Goal: Find specific page/section: Find specific page/section

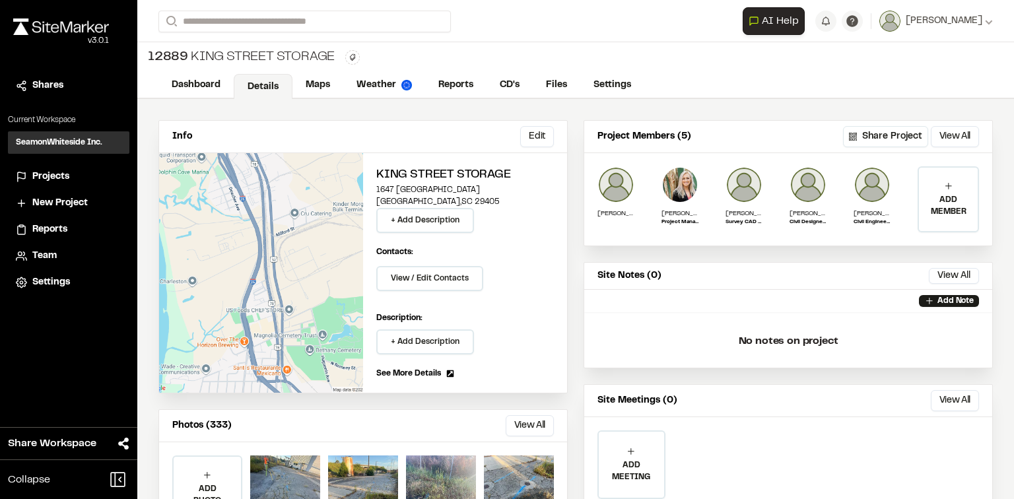
scroll to position [125, 0]
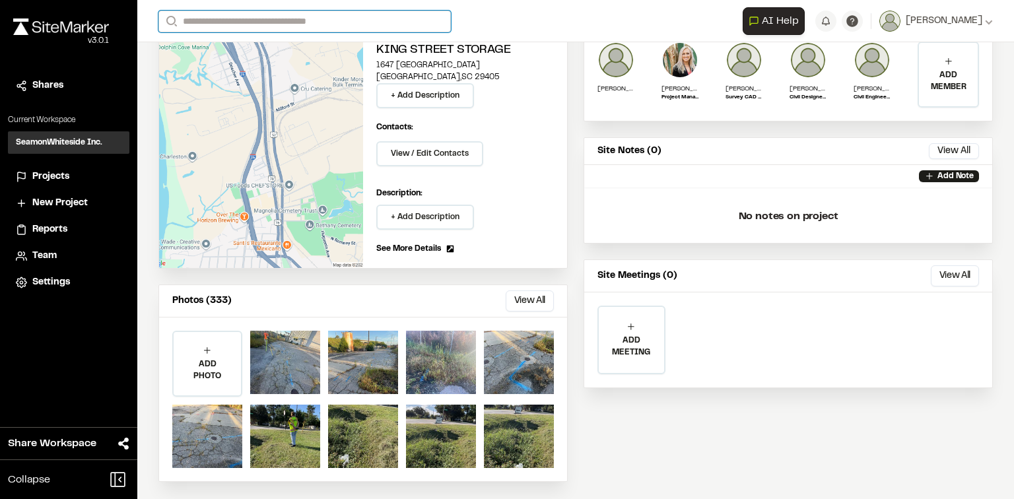
click at [248, 17] on input "Search" at bounding box center [304, 22] width 293 height 22
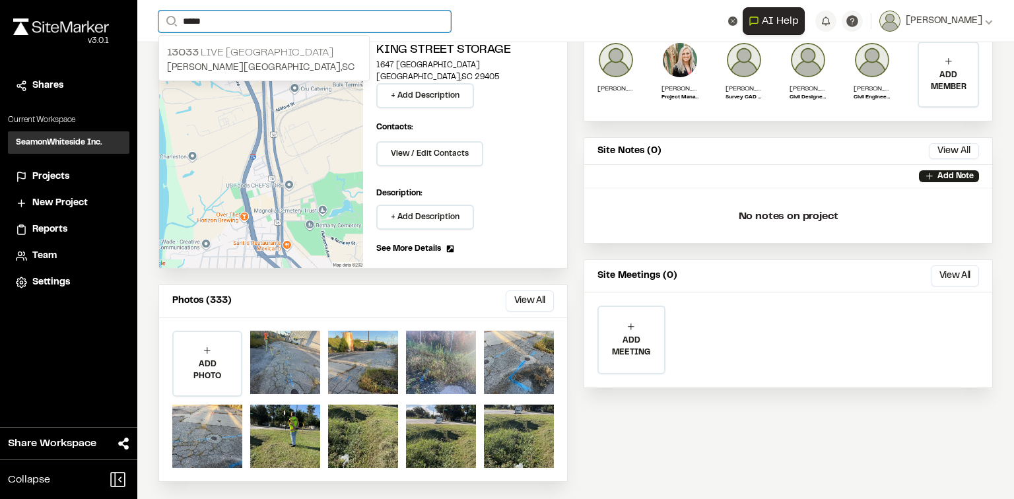
type input "*****"
click at [245, 42] on div "[STREET_ADDRESS][PERSON_NAME]" at bounding box center [264, 60] width 210 height 41
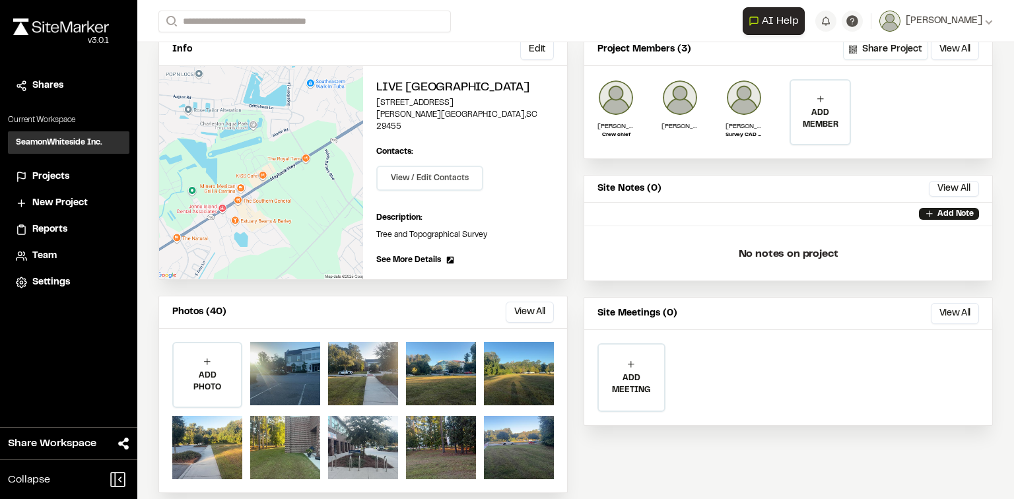
scroll to position [88, 0]
click at [520, 301] on button "View All" at bounding box center [530, 311] width 48 height 21
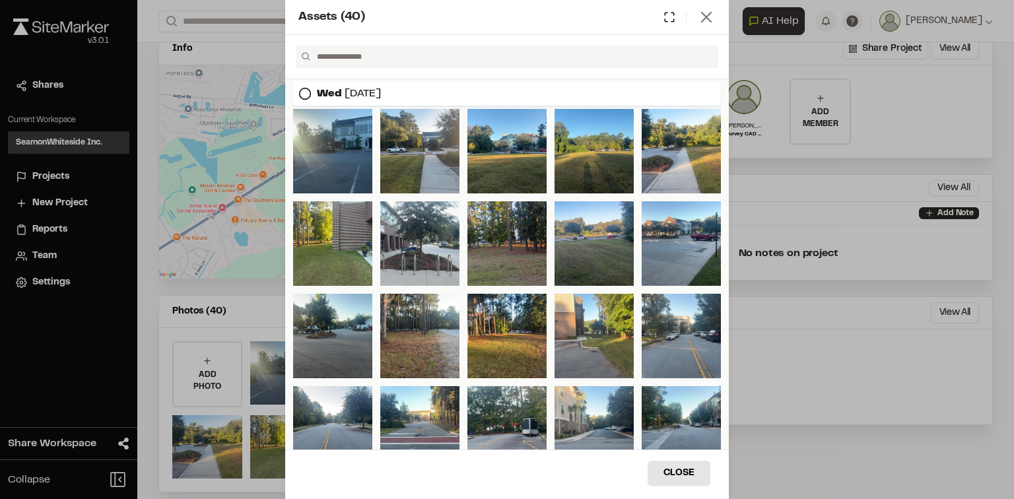
click at [697, 22] on icon at bounding box center [706, 17] width 18 height 18
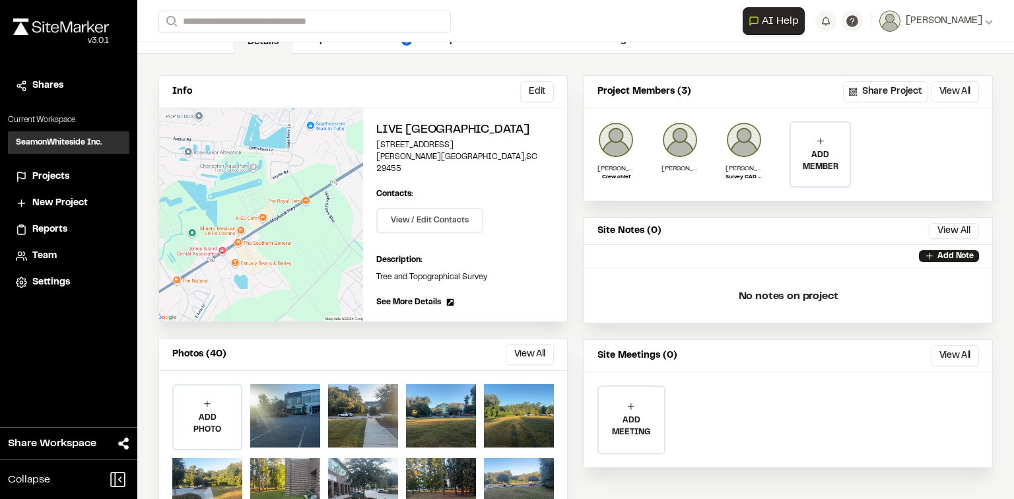
scroll to position [0, 0]
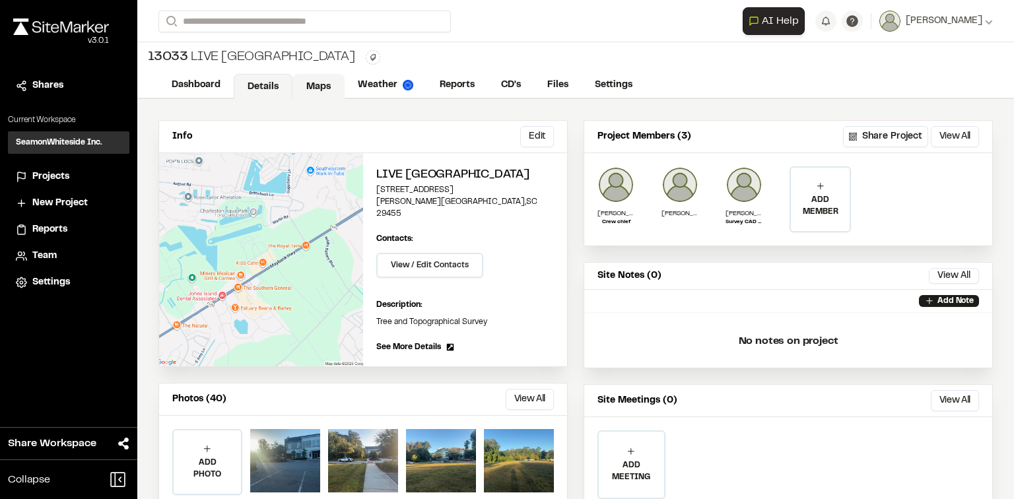
click at [312, 89] on link "Maps" at bounding box center [319, 86] width 52 height 25
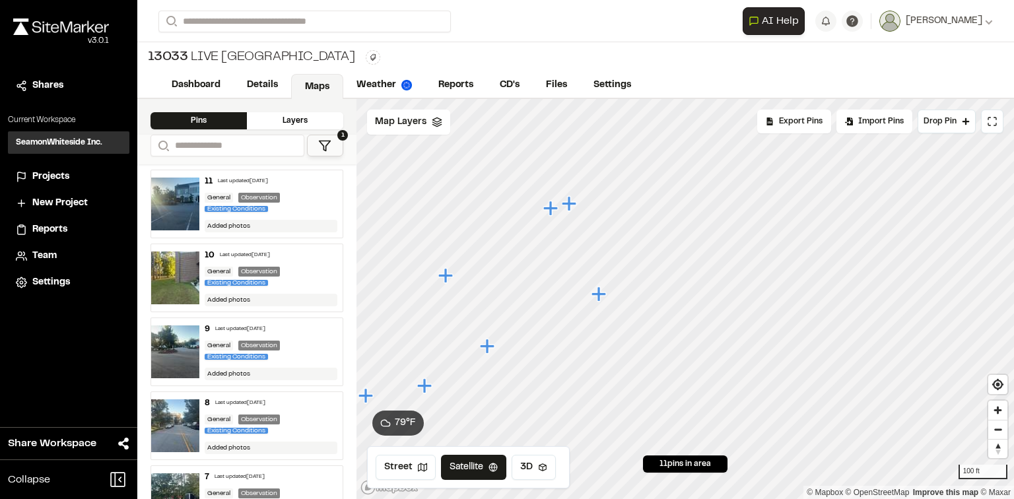
click at [552, 208] on icon "Map marker" at bounding box center [550, 208] width 15 height 15
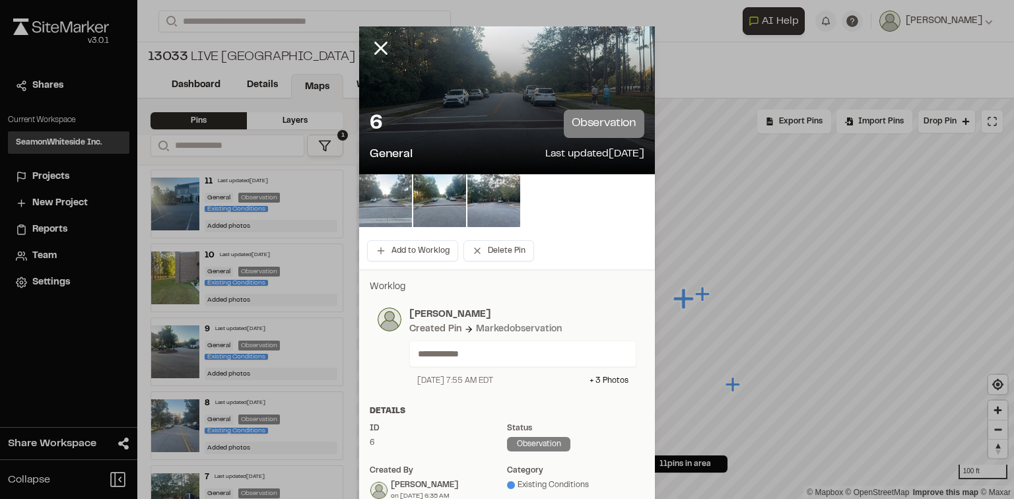
click at [391, 218] on img at bounding box center [385, 200] width 53 height 53
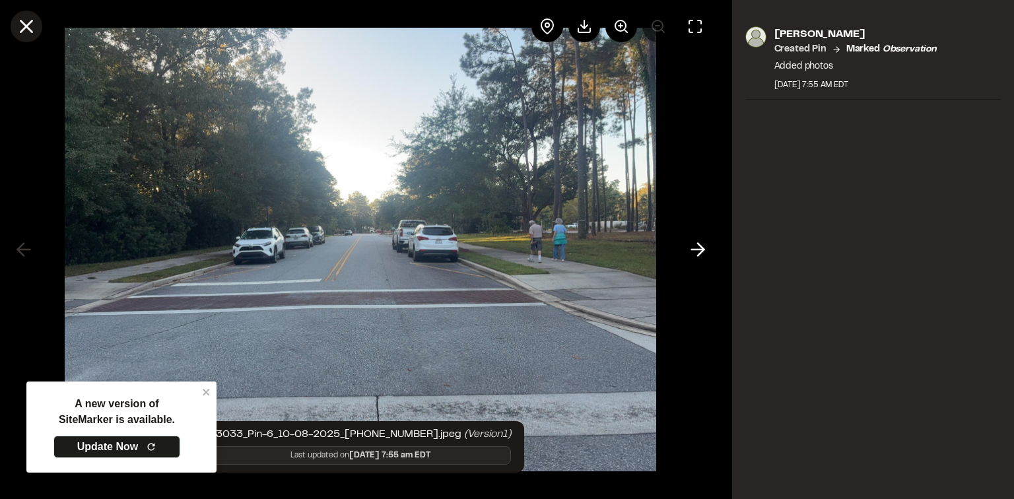
click at [15, 26] on icon at bounding box center [26, 26] width 22 height 22
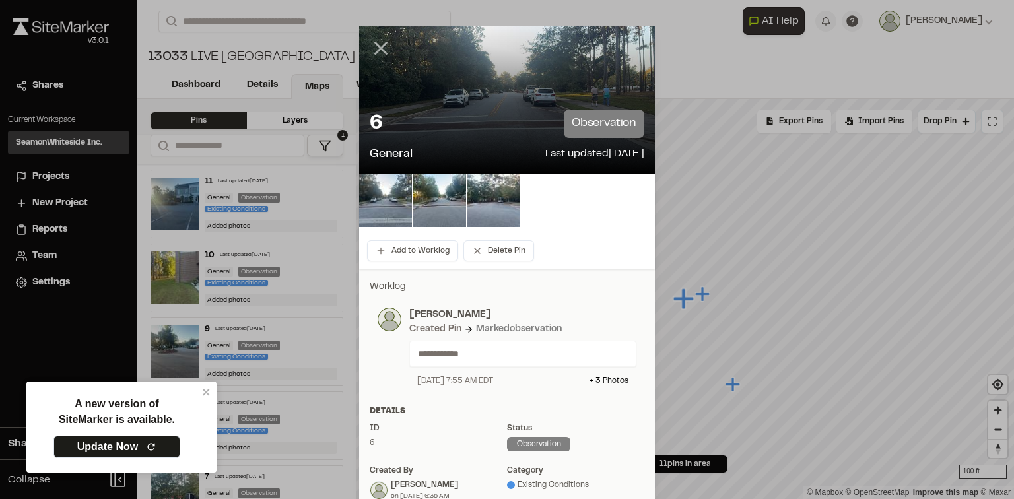
click at [384, 44] on icon at bounding box center [381, 48] width 22 height 22
